Goal: Information Seeking & Learning: Find specific page/section

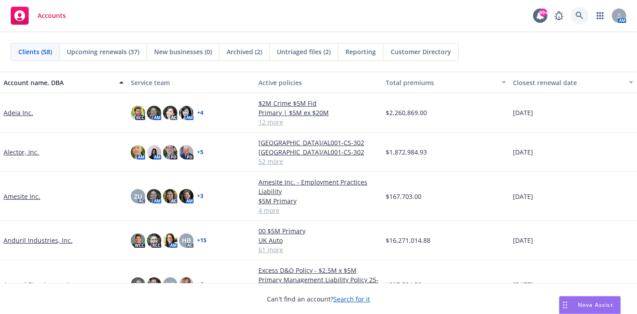
click at [576, 16] on icon at bounding box center [580, 16] width 8 height 8
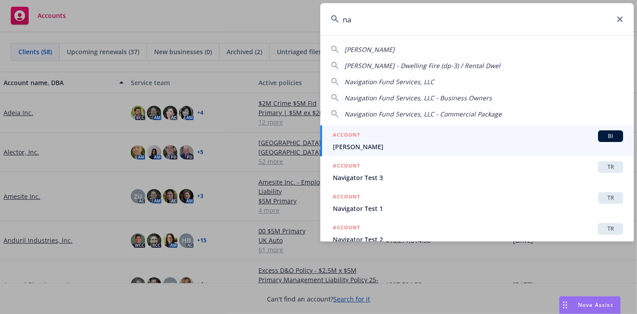
type input "n"
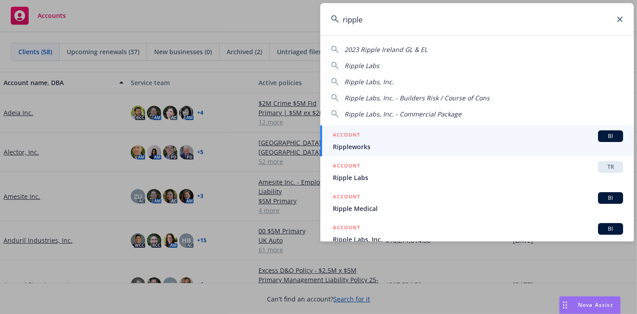
click at [363, 81] on span "Ripple Labs, Inc." at bounding box center [369, 82] width 49 height 9
type input "Ripple Labs, Inc."
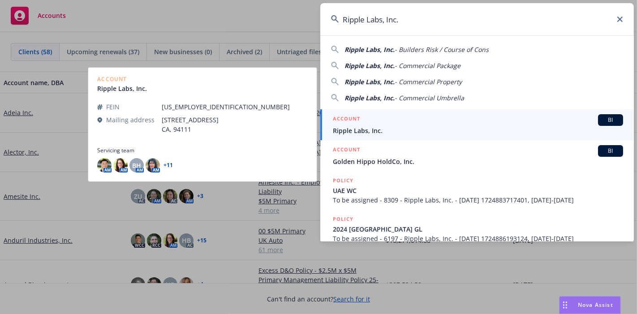
click at [348, 126] on span "Ripple Labs, Inc." at bounding box center [478, 130] width 290 height 9
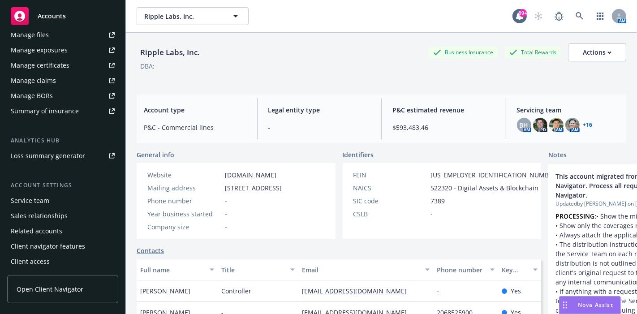
scroll to position [219, 0]
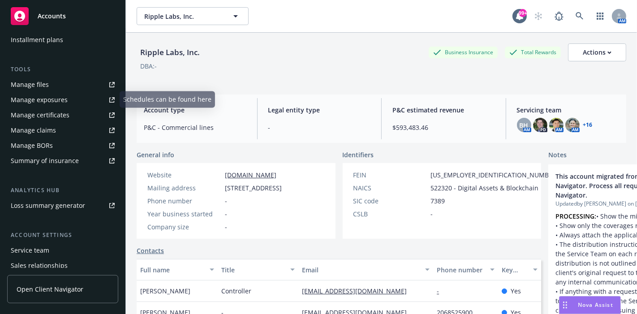
click at [43, 81] on div "Manage files" at bounding box center [30, 85] width 38 height 14
click at [35, 86] on div "Manage files" at bounding box center [30, 85] width 38 height 14
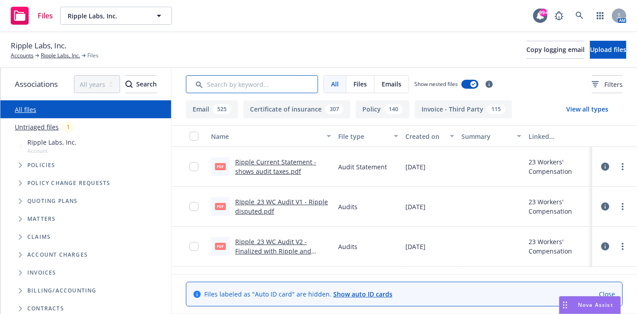
click at [263, 82] on input "Search by keyword..." at bounding box center [252, 84] width 132 height 18
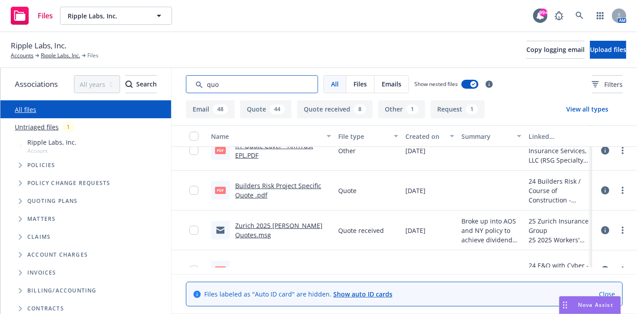
scroll to position [249, 0]
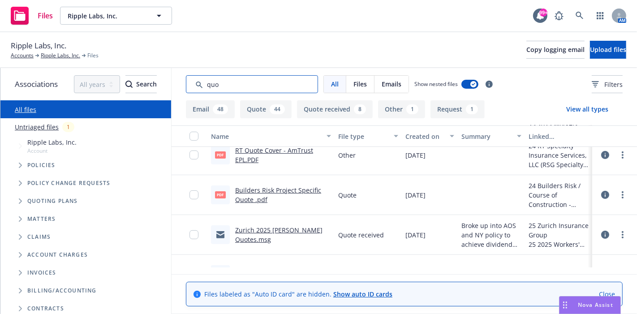
type input "quo"
click at [21, 200] on icon "Tree Example" at bounding box center [21, 201] width 4 height 5
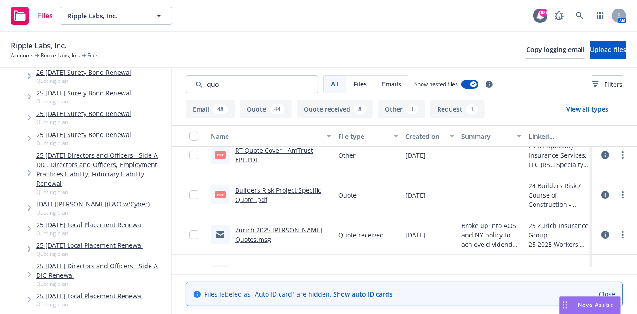
scroll to position [149, 0]
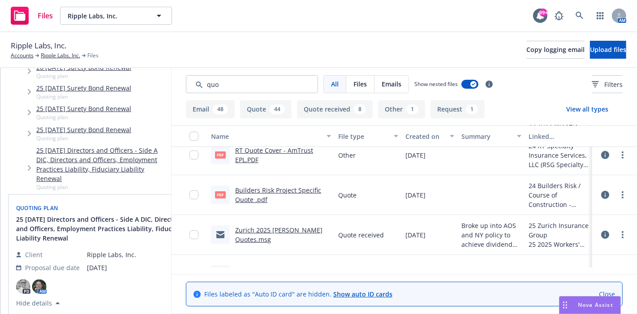
click at [75, 150] on link "25 [DATE] Directors and Officers - Side A DIC, Directors and Officers, Employme…" at bounding box center [101, 165] width 131 height 38
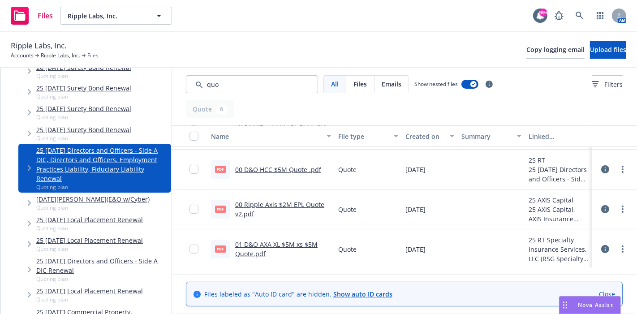
scroll to position [117, 0]
click at [285, 200] on link "00 Ripple Axis $2M EPL Quote v2.pdf" at bounding box center [279, 208] width 89 height 18
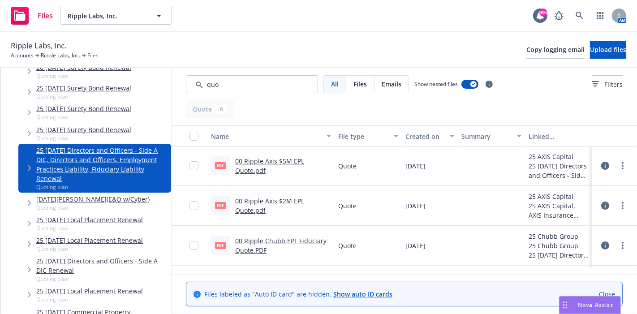
scroll to position [0, 0]
click at [255, 163] on link "00 Ripple Axis $5M EPL Quote.pdf" at bounding box center [269, 167] width 69 height 18
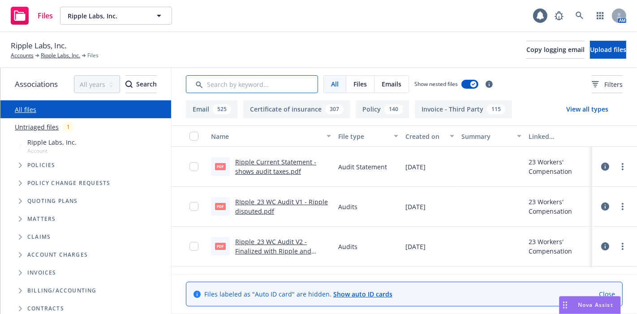
click at [254, 83] on input "Search by keyword..." at bounding box center [252, 84] width 132 height 18
click at [21, 164] on icon "Tree Example" at bounding box center [21, 165] width 4 height 5
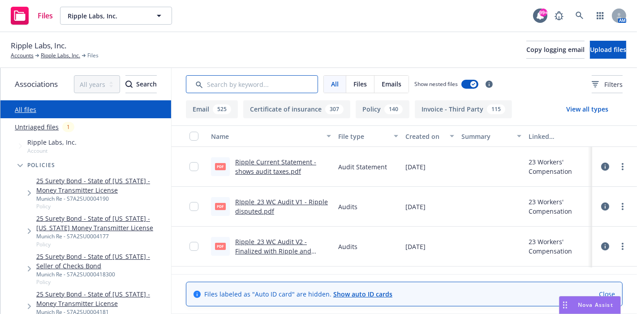
click at [223, 83] on input "Search by keyword..." at bounding box center [252, 84] width 132 height 18
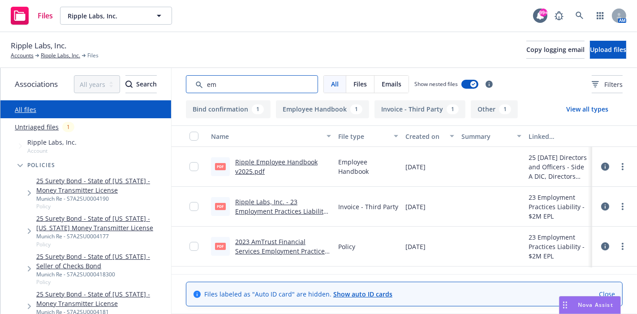
type input "e"
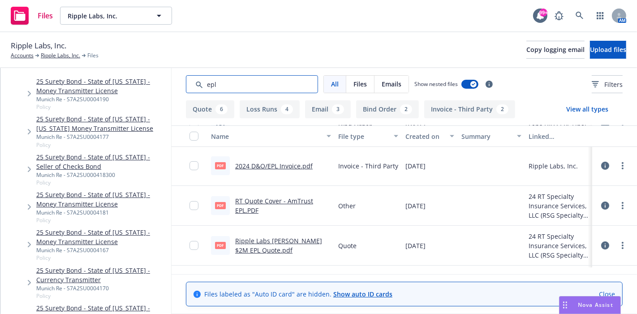
scroll to position [149, 0]
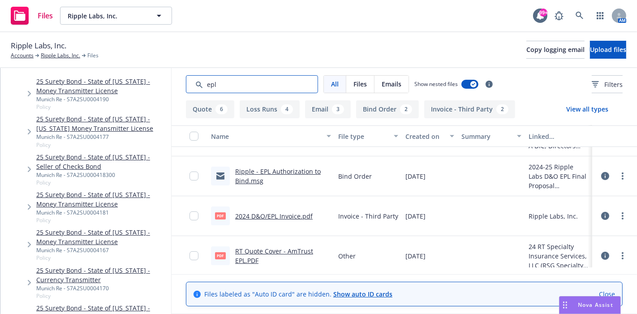
type input "epl"
click at [358, 86] on span "Files" at bounding box center [360, 83] width 13 height 9
